Goal: Obtain resource: Obtain resource

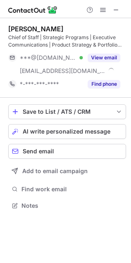
scroll to position [200, 131]
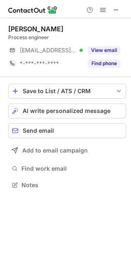
scroll to position [179, 131]
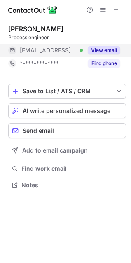
click at [111, 47] on button "View email" at bounding box center [104, 50] width 33 height 8
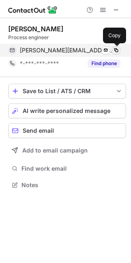
click at [115, 49] on span at bounding box center [116, 50] width 7 height 7
click at [116, 51] on span at bounding box center [116, 50] width 7 height 7
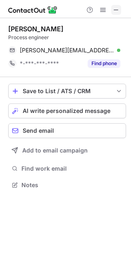
click at [114, 10] on span at bounding box center [116, 10] width 7 height 7
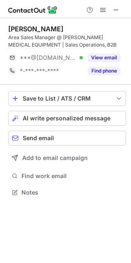
scroll to position [187, 131]
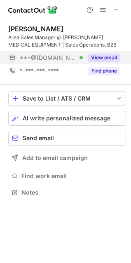
click at [104, 53] on div "View email" at bounding box center [102, 57] width 38 height 13
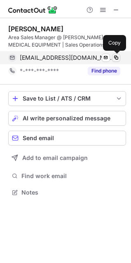
click at [115, 57] on span at bounding box center [116, 57] width 7 height 7
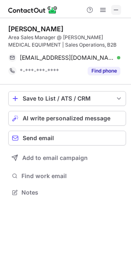
click at [117, 8] on span at bounding box center [116, 10] width 7 height 7
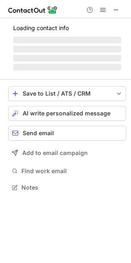
scroll to position [179, 131]
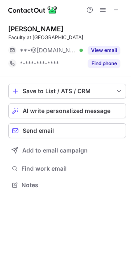
scroll to position [179, 131]
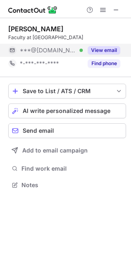
click at [112, 47] on button "View email" at bounding box center [104, 50] width 33 height 8
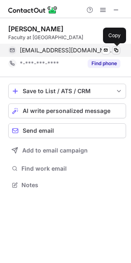
click at [116, 48] on span at bounding box center [116, 50] width 7 height 7
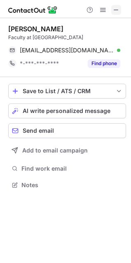
click at [117, 7] on span at bounding box center [116, 10] width 7 height 7
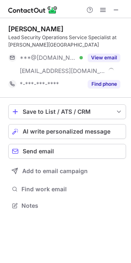
scroll to position [200, 131]
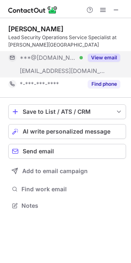
click at [106, 56] on button "View email" at bounding box center [104, 58] width 33 height 8
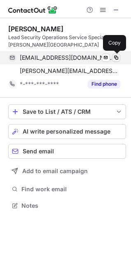
click at [113, 56] on span at bounding box center [116, 57] width 7 height 7
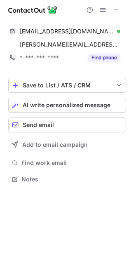
scroll to position [174, 131]
click at [120, 9] on button at bounding box center [116, 10] width 10 height 10
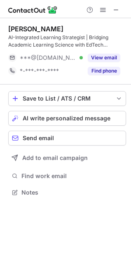
scroll to position [187, 131]
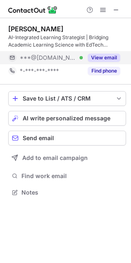
click at [108, 55] on button "View email" at bounding box center [104, 58] width 33 height 8
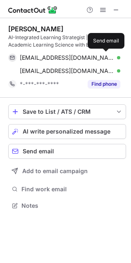
scroll to position [200, 131]
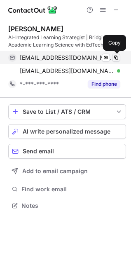
click at [117, 57] on span at bounding box center [116, 57] width 7 height 7
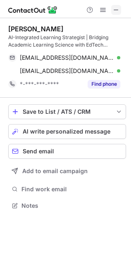
click at [118, 12] on span at bounding box center [116, 10] width 7 height 7
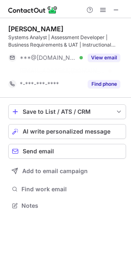
scroll to position [187, 131]
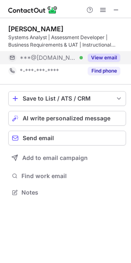
click at [96, 59] on button "View email" at bounding box center [104, 58] width 33 height 8
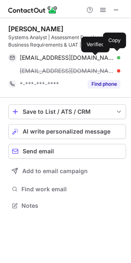
scroll to position [200, 131]
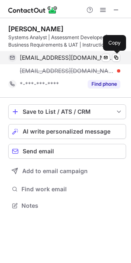
click at [115, 57] on span at bounding box center [116, 57] width 7 height 7
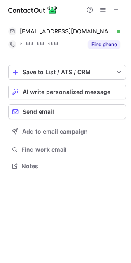
scroll to position [160, 131]
click at [114, 10] on span at bounding box center [116, 10] width 7 height 7
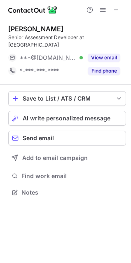
scroll to position [187, 131]
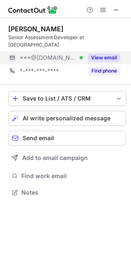
click at [108, 53] on div "View email" at bounding box center [102, 57] width 38 height 13
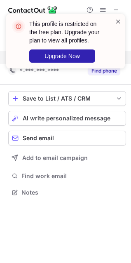
click at [118, 21] on span at bounding box center [118, 21] width 7 height 8
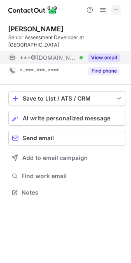
click at [120, 10] on button at bounding box center [116, 10] width 10 height 10
click at [101, 58] on button "View email" at bounding box center [104, 58] width 33 height 8
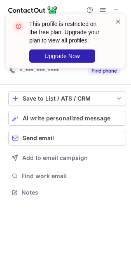
click at [118, 19] on span at bounding box center [118, 21] width 7 height 8
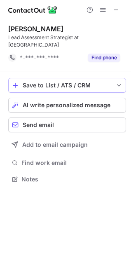
scroll to position [174, 131]
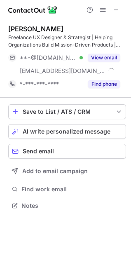
scroll to position [200, 131]
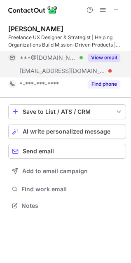
click at [106, 57] on button "View email" at bounding box center [104, 58] width 33 height 8
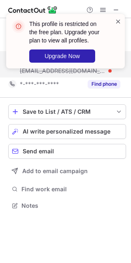
click at [117, 20] on span at bounding box center [118, 21] width 7 height 8
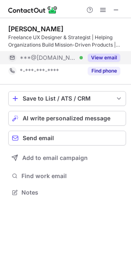
scroll to position [187, 131]
click at [111, 57] on button "View email" at bounding box center [104, 58] width 33 height 8
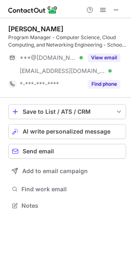
scroll to position [200, 131]
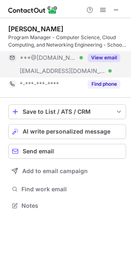
click at [96, 57] on button "View email" at bounding box center [104, 58] width 33 height 8
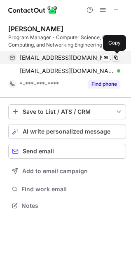
click at [115, 56] on span at bounding box center [116, 57] width 7 height 7
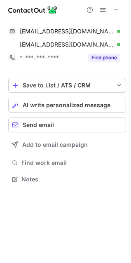
scroll to position [174, 131]
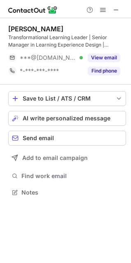
scroll to position [187, 131]
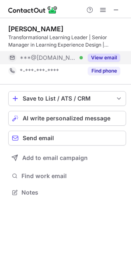
click at [101, 55] on button "View email" at bounding box center [104, 58] width 33 height 8
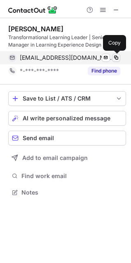
click at [117, 57] on span at bounding box center [116, 57] width 7 height 7
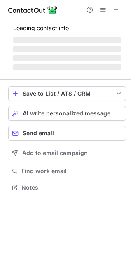
scroll to position [213, 131]
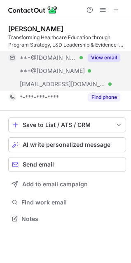
click at [110, 55] on button "View email" at bounding box center [104, 58] width 33 height 8
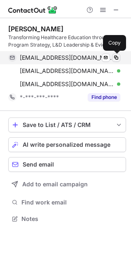
click at [118, 58] on span at bounding box center [116, 57] width 7 height 7
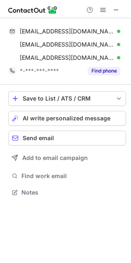
scroll to position [187, 131]
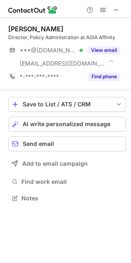
scroll to position [193, 131]
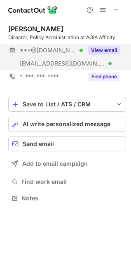
click at [107, 48] on button "View email" at bounding box center [104, 50] width 33 height 8
